Goal: Task Accomplishment & Management: Use online tool/utility

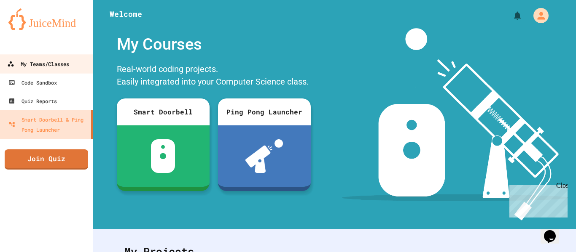
click at [49, 58] on link "My Teams/Classes" at bounding box center [47, 63] width 96 height 19
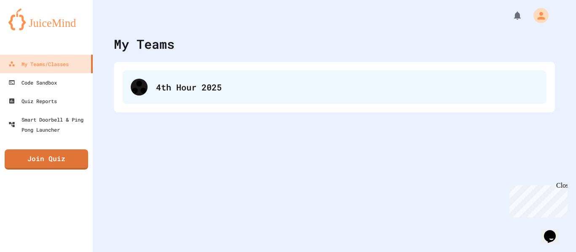
click at [179, 71] on div "4th Hour 2025" at bounding box center [334, 87] width 424 height 34
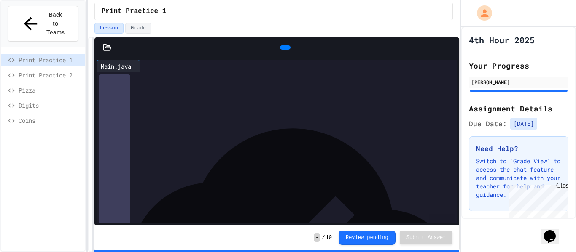
click at [42, 101] on span "Digits" at bounding box center [50, 105] width 63 height 9
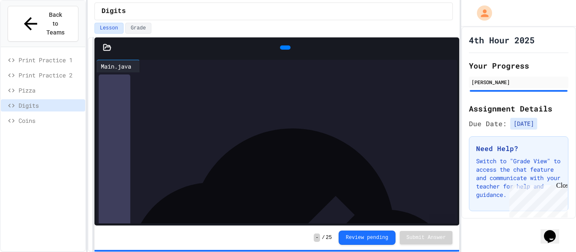
scroll to position [104, 0]
drag, startPoint x: 140, startPoint y: 170, endPoint x: 219, endPoint y: 176, distance: 79.9
click at [219, 176] on div "**********" at bounding box center [284, 87] width 346 height 239
click at [279, 191] on div "****** * *** * ******* * ******* * ********* *" at bounding box center [284, 189] width 346 height 8
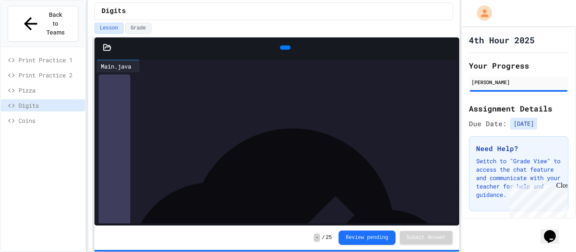
scroll to position [104, 0]
click at [284, 48] on icon at bounding box center [284, 48] width 0 height 0
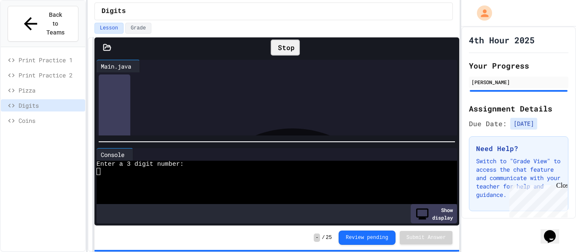
click at [126, 176] on div at bounding box center [273, 178] width 353 height 7
click at [561, 188] on div "Close" at bounding box center [561, 187] width 11 height 11
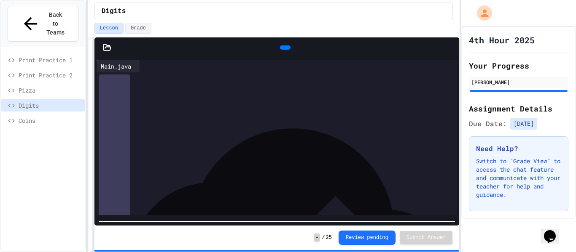
click at [255, 237] on div "**********" at bounding box center [276, 145] width 365 height 215
click at [365, 236] on button "Review pending" at bounding box center [366, 237] width 57 height 14
click at [135, 26] on button "Grade" at bounding box center [138, 28] width 26 height 11
click at [114, 28] on button "Lesson" at bounding box center [108, 28] width 29 height 11
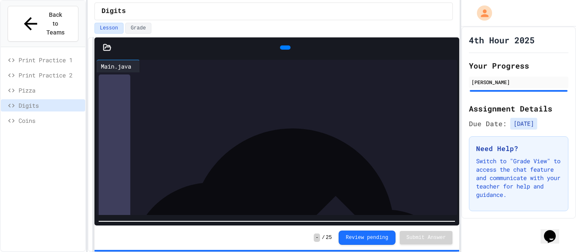
click at [310, 182] on div "*" at bounding box center [284, 184] width 346 height 8
click at [293, 180] on div at bounding box center [284, 176] width 346 height 8
click at [49, 116] on span "Coins" at bounding box center [50, 120] width 63 height 9
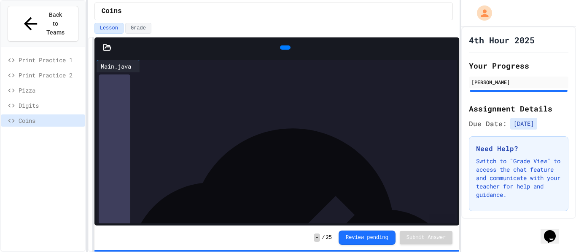
click at [43, 101] on span "Digits" at bounding box center [50, 105] width 63 height 9
